Goal: Transaction & Acquisition: Purchase product/service

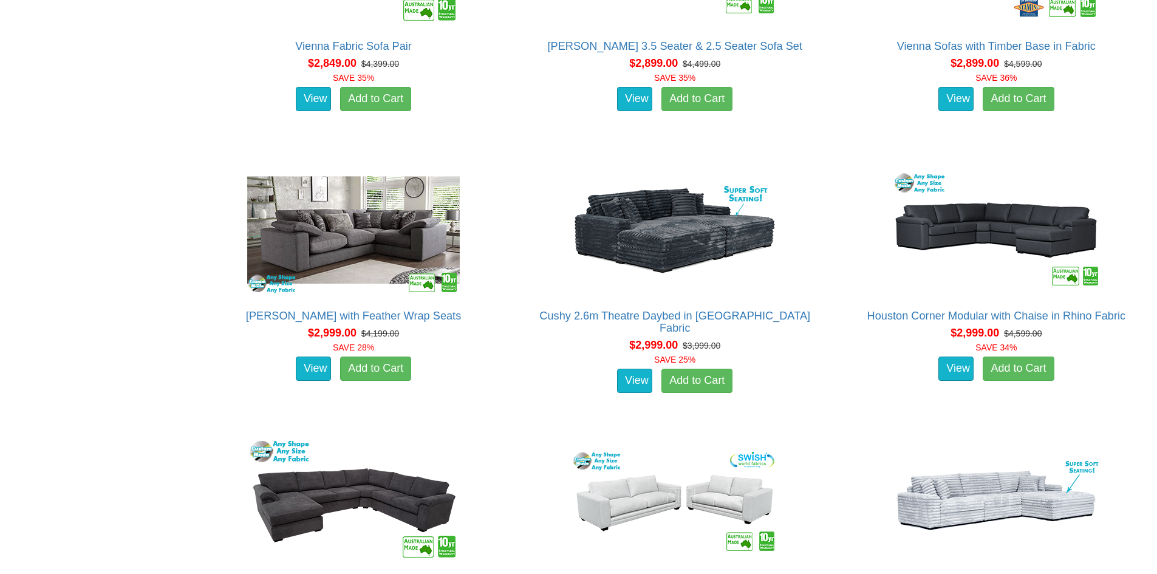
scroll to position [4313, 0]
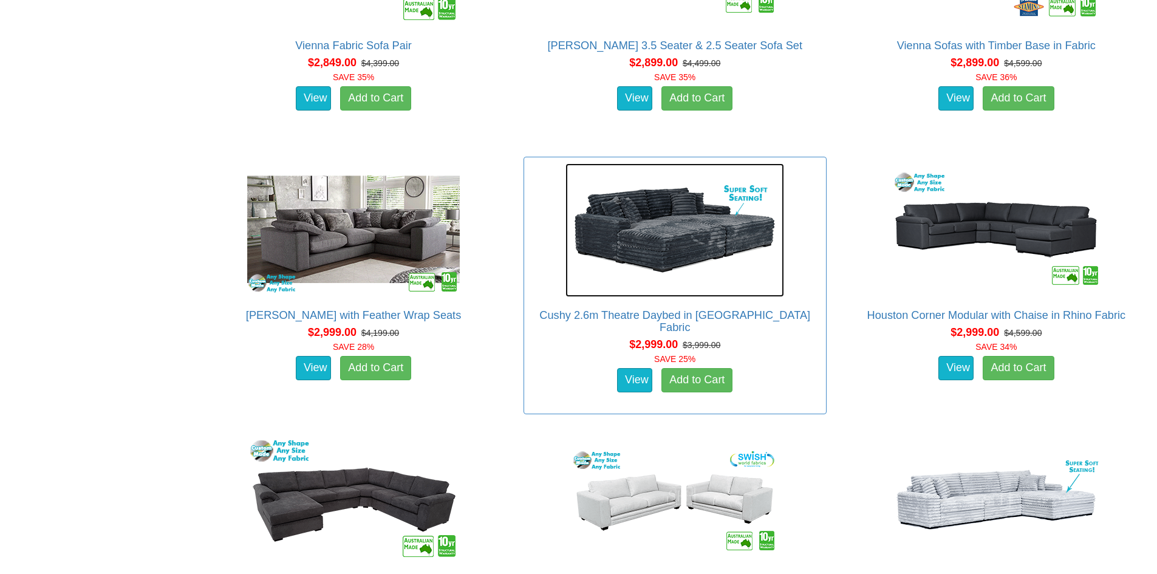
click at [676, 240] on img at bounding box center [674, 230] width 219 height 134
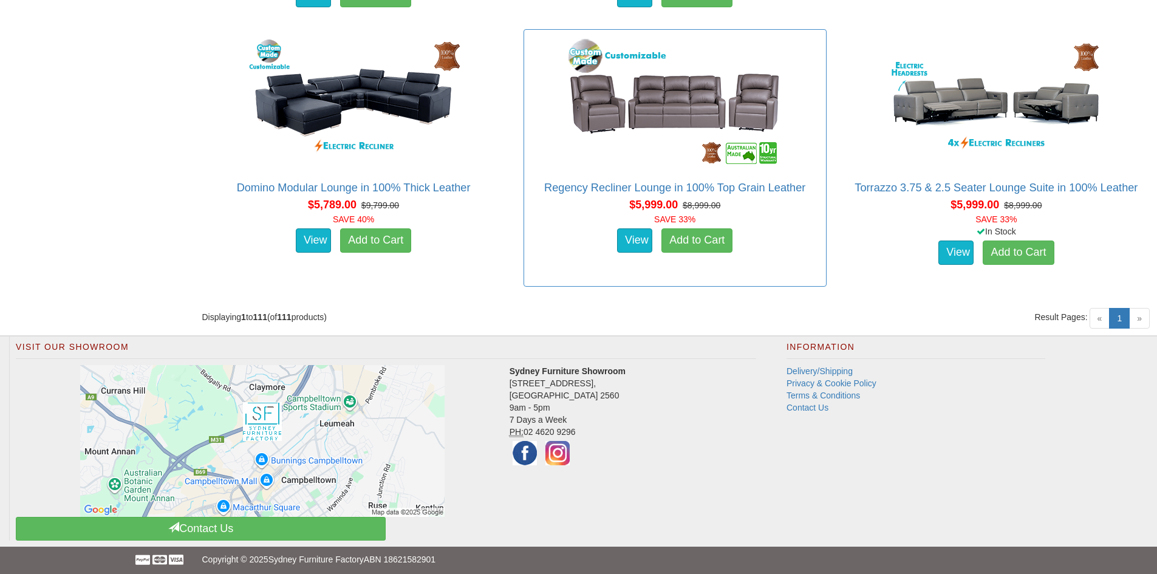
scroll to position [10377, 0]
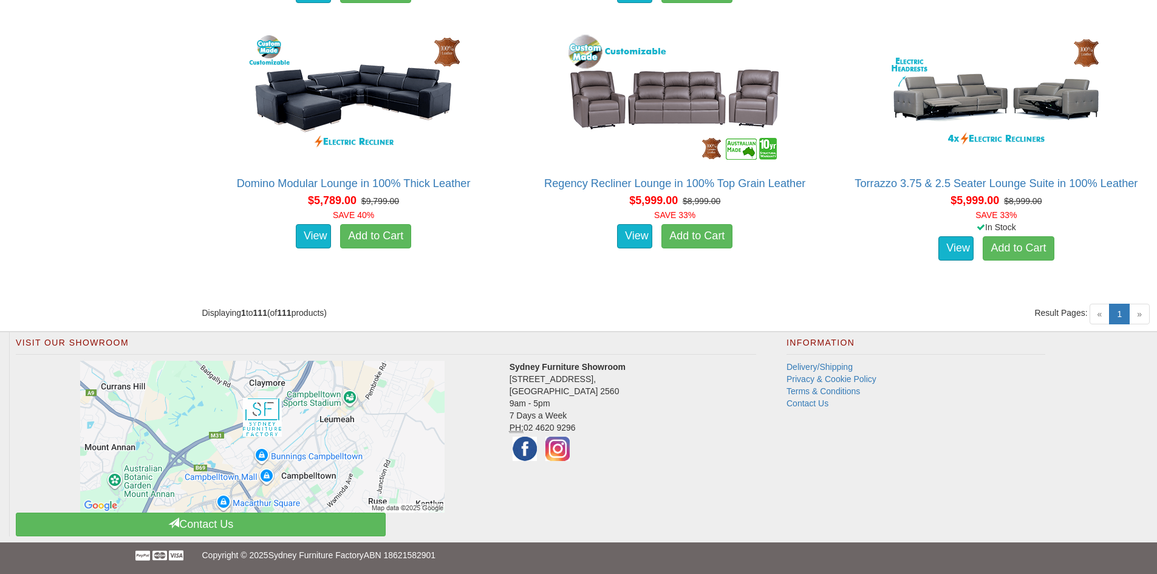
click at [1139, 316] on span "»" at bounding box center [1139, 314] width 21 height 21
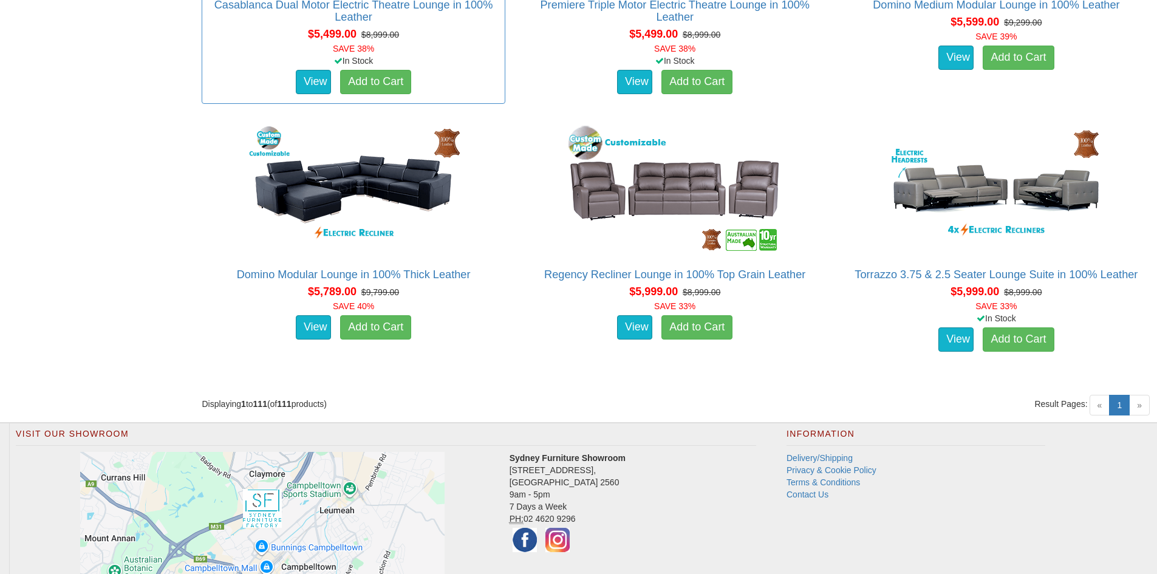
scroll to position [10195, 0]
